Goal: Obtain resource: Download file/media

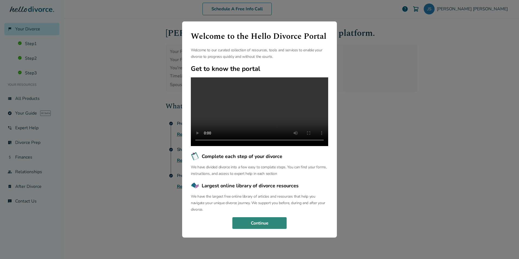
click at [275, 227] on button "Continue" at bounding box center [259, 223] width 54 height 12
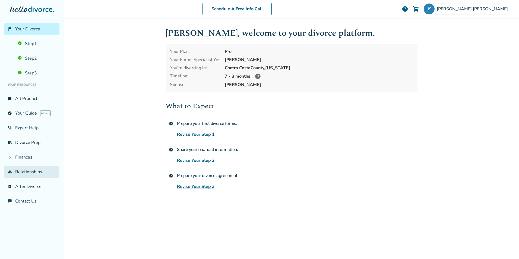
click at [36, 170] on link "group Relationships" at bounding box center [31, 171] width 55 height 12
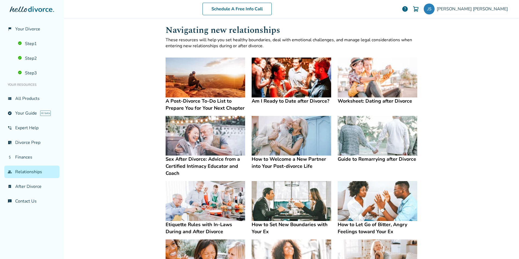
scroll to position [2, 0]
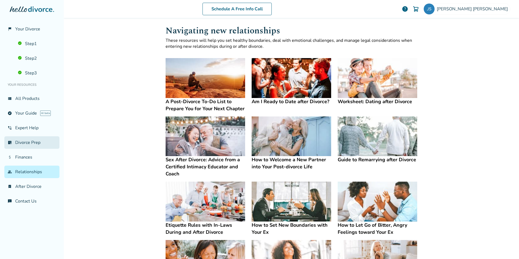
click at [35, 141] on link "list_alt_check Divorce Prep" at bounding box center [31, 142] width 55 height 12
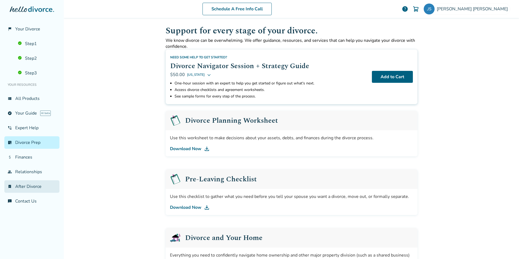
click at [35, 186] on link "bookmark_check After Divorce" at bounding box center [31, 186] width 55 height 12
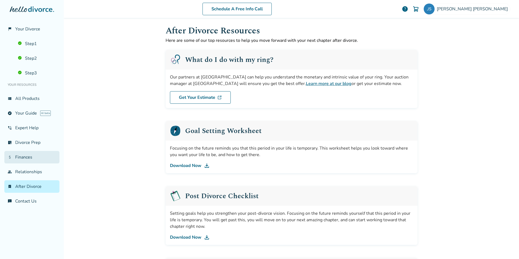
click at [27, 154] on link "attach_money Finances" at bounding box center [31, 157] width 55 height 12
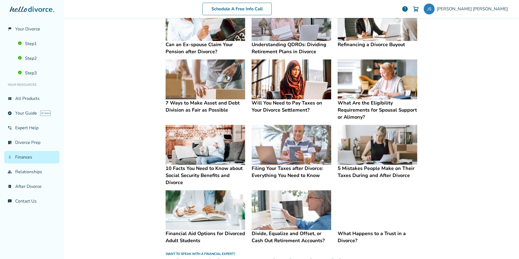
scroll to position [130, 0]
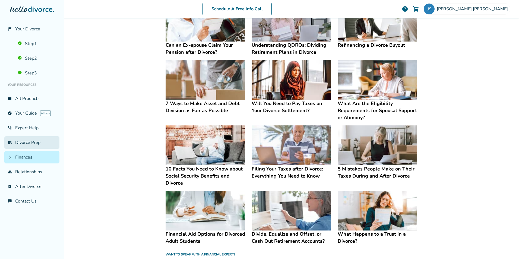
click at [37, 142] on link "list_alt_check Divorce Prep" at bounding box center [31, 142] width 55 height 12
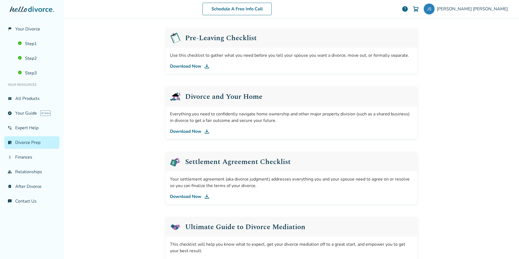
scroll to position [143, 0]
click at [189, 194] on link "Download Now" at bounding box center [291, 197] width 243 height 7
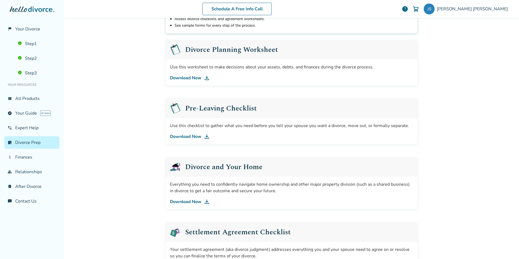
scroll to position [73, 0]
